Goal: Find specific page/section: Find specific page/section

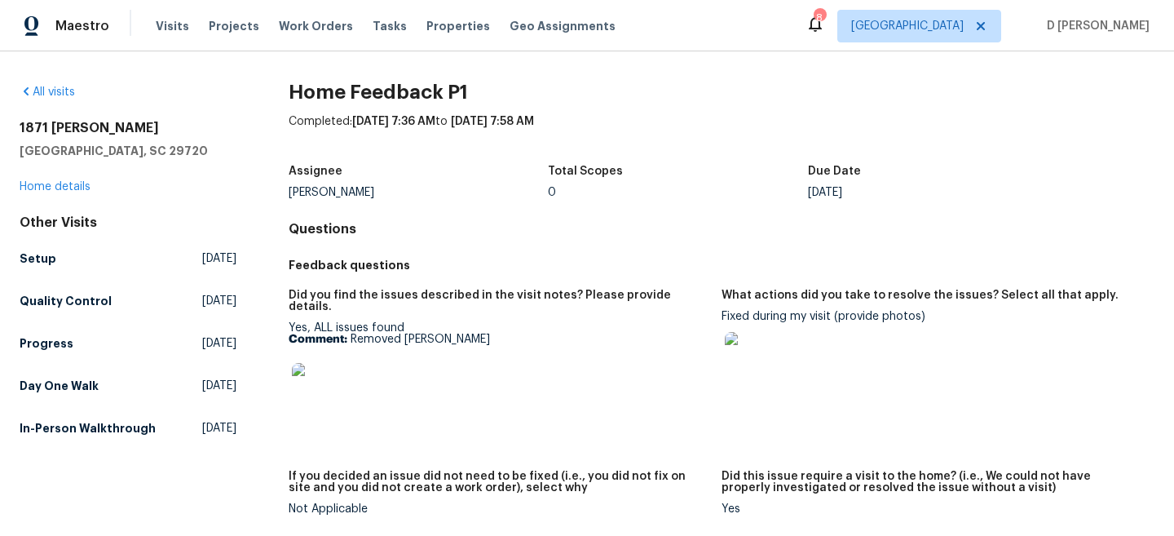
click at [338, 369] on img at bounding box center [318, 389] width 52 height 52
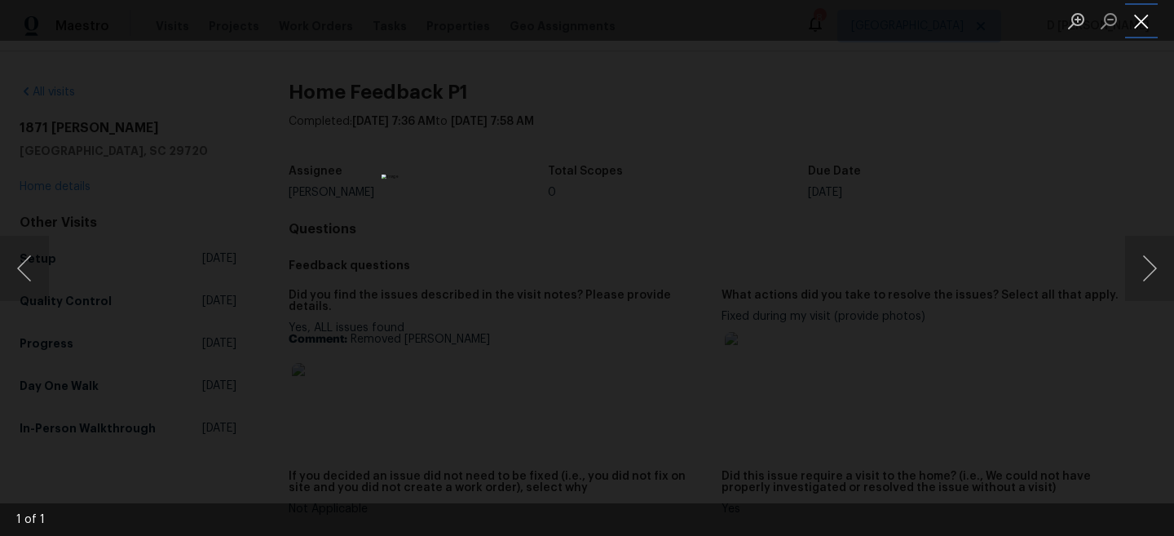
click at [1143, 26] on button "Close lightbox" at bounding box center [1142, 21] width 33 height 29
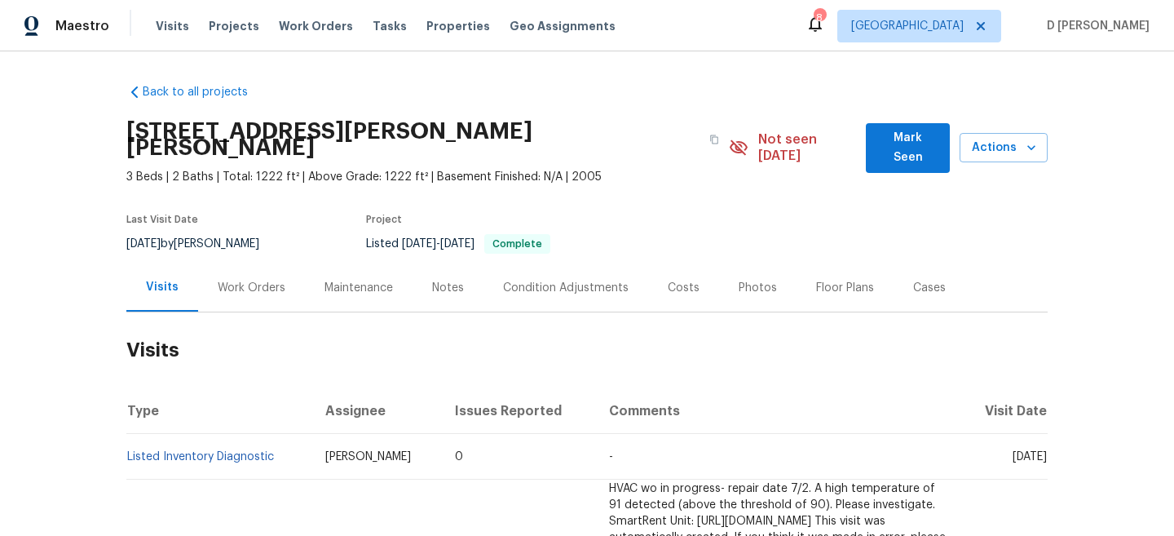
scroll to position [68, 0]
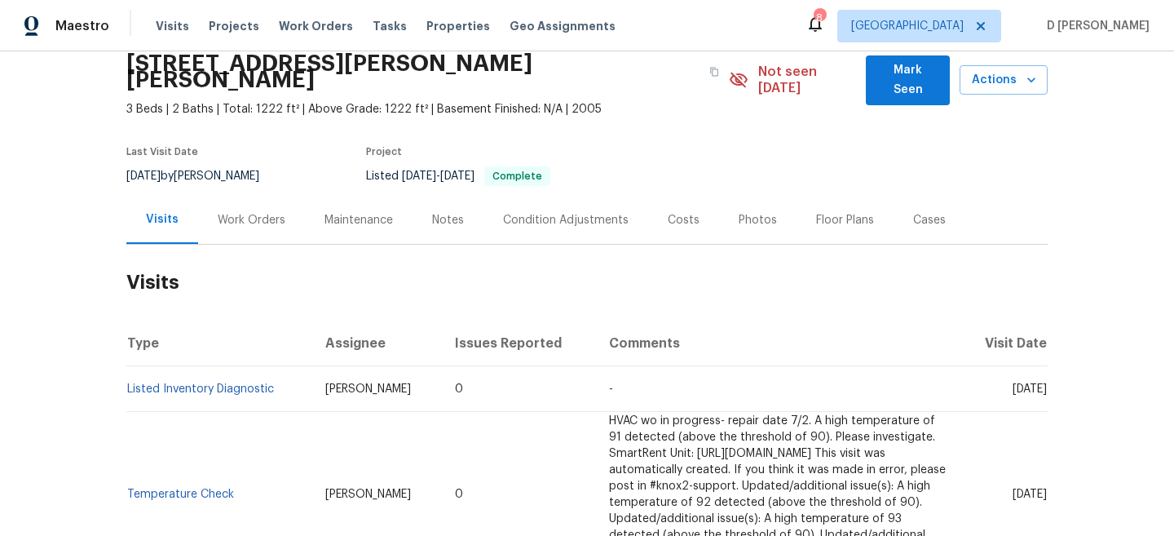
drag, startPoint x: 980, startPoint y: 371, endPoint x: 1019, endPoint y: 371, distance: 40.0
click at [1019, 383] on span "[DATE]" at bounding box center [1030, 388] width 34 height 11
copy span "[DATE]"
click at [241, 223] on div "Work Orders" at bounding box center [251, 220] width 107 height 48
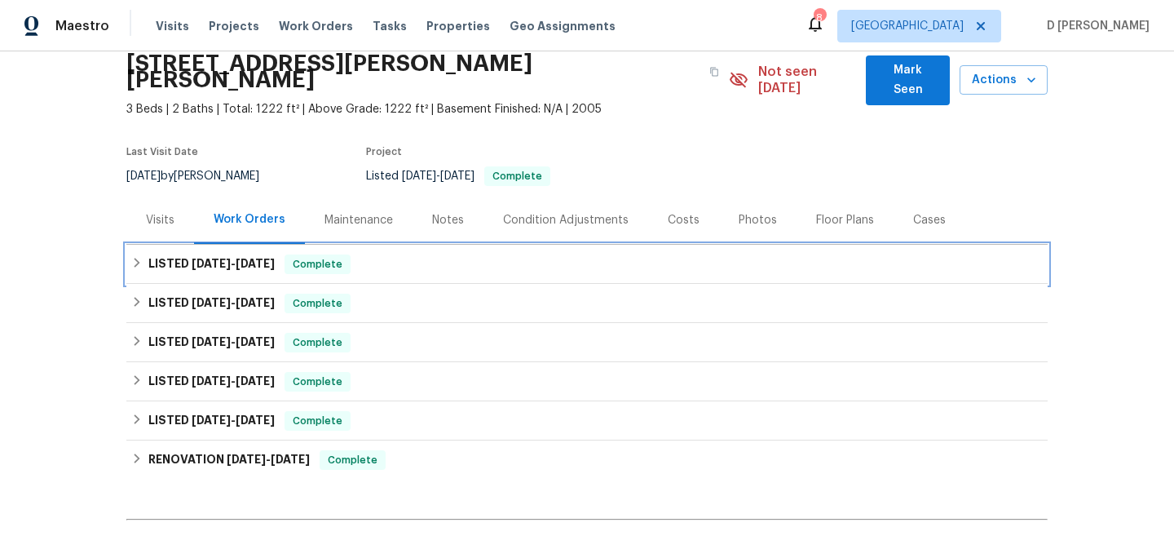
click at [144, 254] on div "LISTED 8/7/25 - 8/11/25 Complete" at bounding box center [587, 264] width 912 height 20
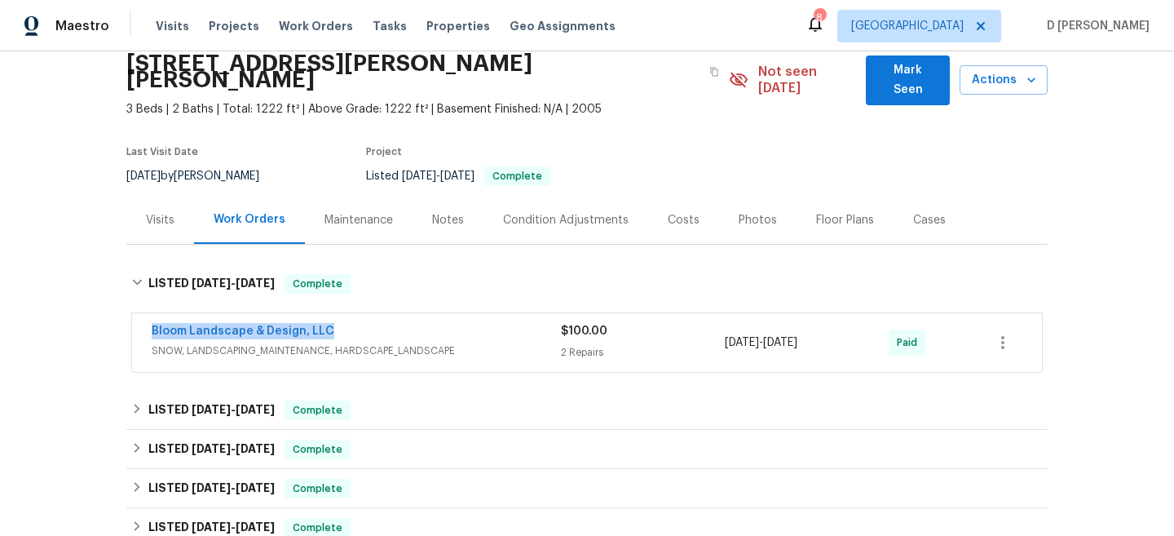
drag, startPoint x: 140, startPoint y: 317, endPoint x: 399, endPoint y: 327, distance: 258.7
click at [396, 326] on div "Bloom Landscape & Design, LLC SNOW, LANDSCAPING_MAINTENANCE, HARDSCAPE_LANDSCAP…" at bounding box center [587, 342] width 910 height 59
click at [399, 343] on span "SNOW, LANDSCAPING_MAINTENANCE, HARDSCAPE_LANDSCAPE" at bounding box center [356, 351] width 409 height 16
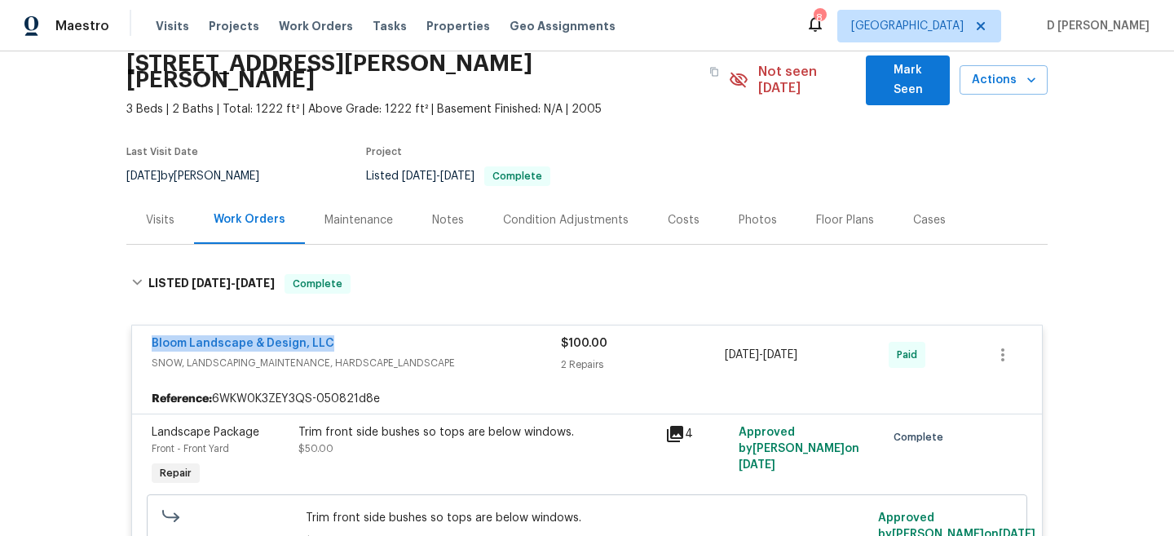
drag, startPoint x: 138, startPoint y: 329, endPoint x: 406, endPoint y: 329, distance: 268.3
click at [406, 329] on div "Bloom Landscape & Design, LLC SNOW, LANDSCAPING_MAINTENANCE, HARDSCAPE_LANDSCAP…" at bounding box center [587, 354] width 910 height 59
copy link "Bloom Landscape & Design, LLC"
